Goal: Find specific page/section: Find specific page/section

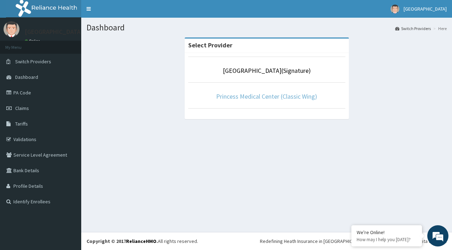
click at [255, 99] on link "Princess Medical Center (Classic Wing)" at bounding box center [266, 96] width 101 height 8
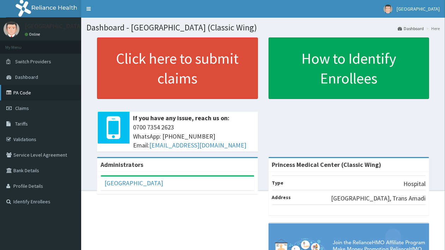
click at [52, 85] on link "PA Code" at bounding box center [40, 93] width 81 height 16
